Goal: Download file/media

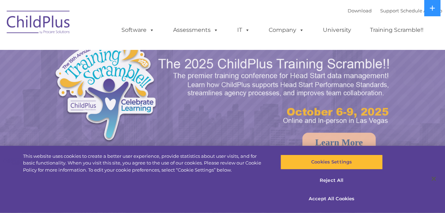
select select "MEDIUM"
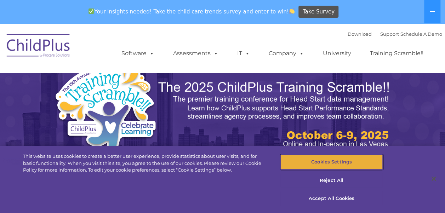
click at [338, 161] on button "Cookies Settings" at bounding box center [331, 162] width 102 height 15
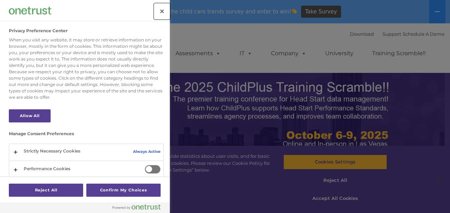
click at [164, 11] on button "Close" at bounding box center [162, 12] width 16 height 16
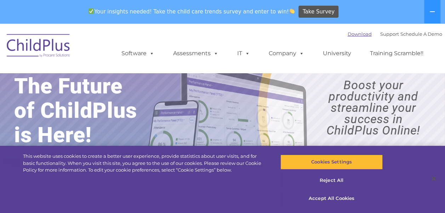
click at [351, 33] on link "Download" at bounding box center [360, 34] width 24 height 6
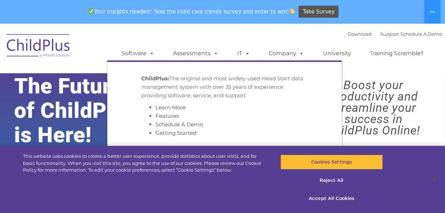
click at [148, 55] on span at bounding box center [151, 53] width 8 height 7
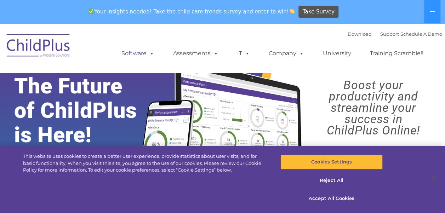
click at [148, 55] on span at bounding box center [151, 53] width 8 height 7
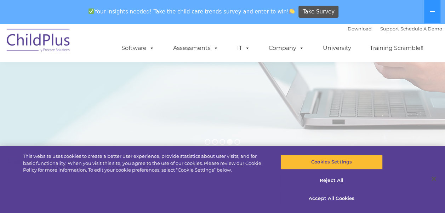
scroll to position [150, 0]
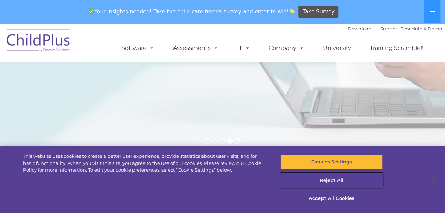
click at [333, 181] on button "Reject All" at bounding box center [331, 180] width 102 height 15
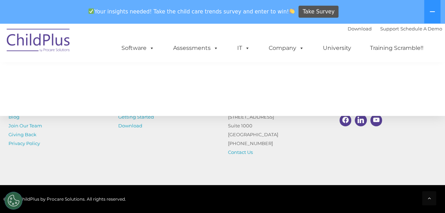
scroll to position [816, 0]
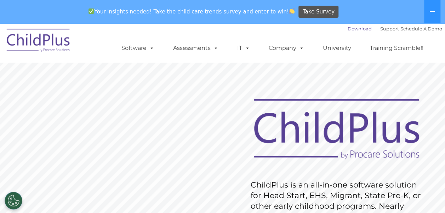
click at [348, 28] on link "Download" at bounding box center [360, 29] width 24 height 6
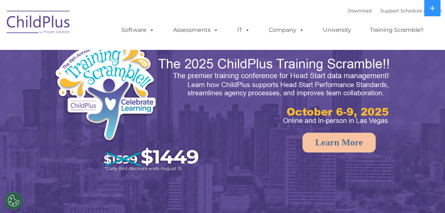
select select "MEDIUM"
